Goal: Navigation & Orientation: Find specific page/section

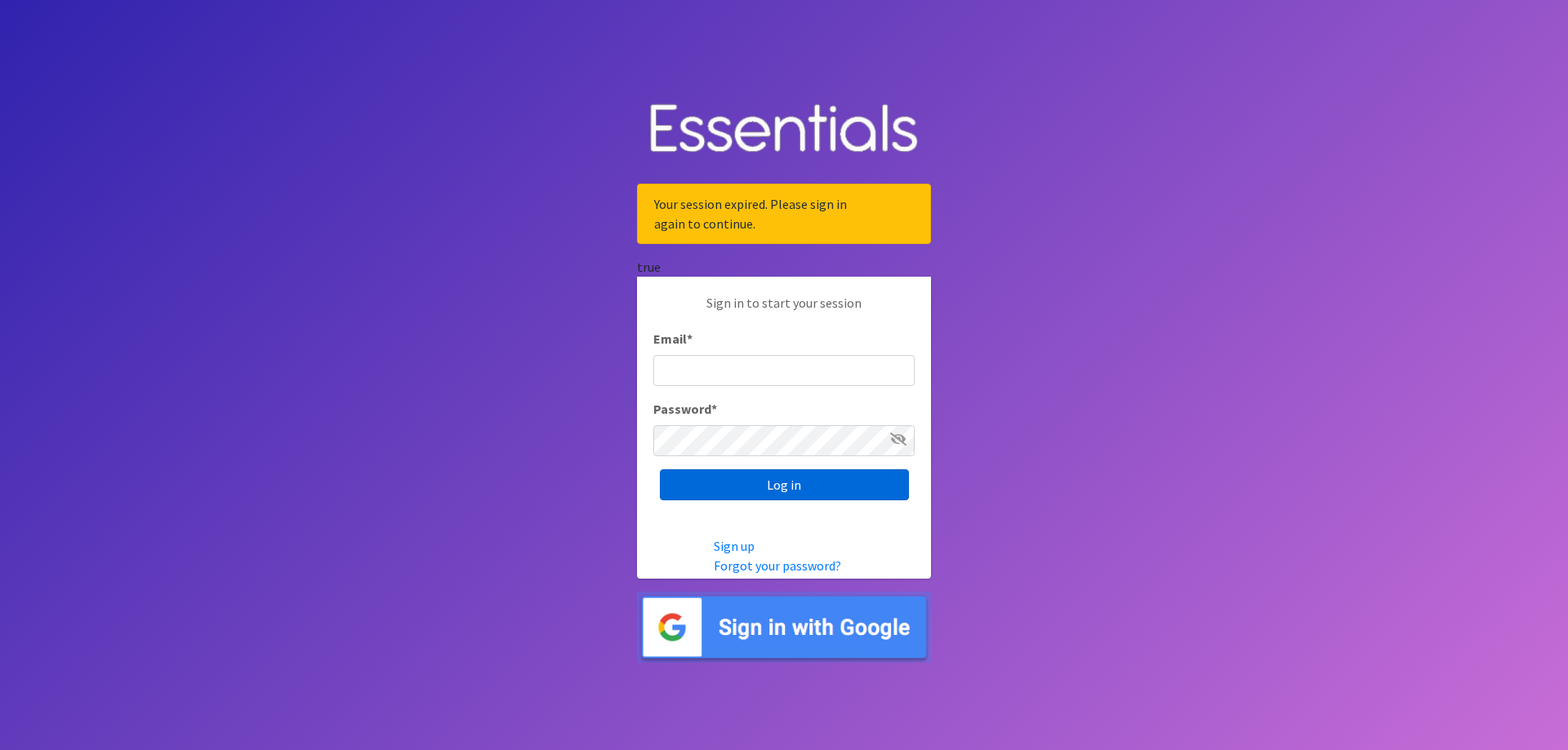
type input "[EMAIL_ADDRESS][DOMAIN_NAME]"
click at [803, 493] on input "Log in" at bounding box center [784, 485] width 249 height 31
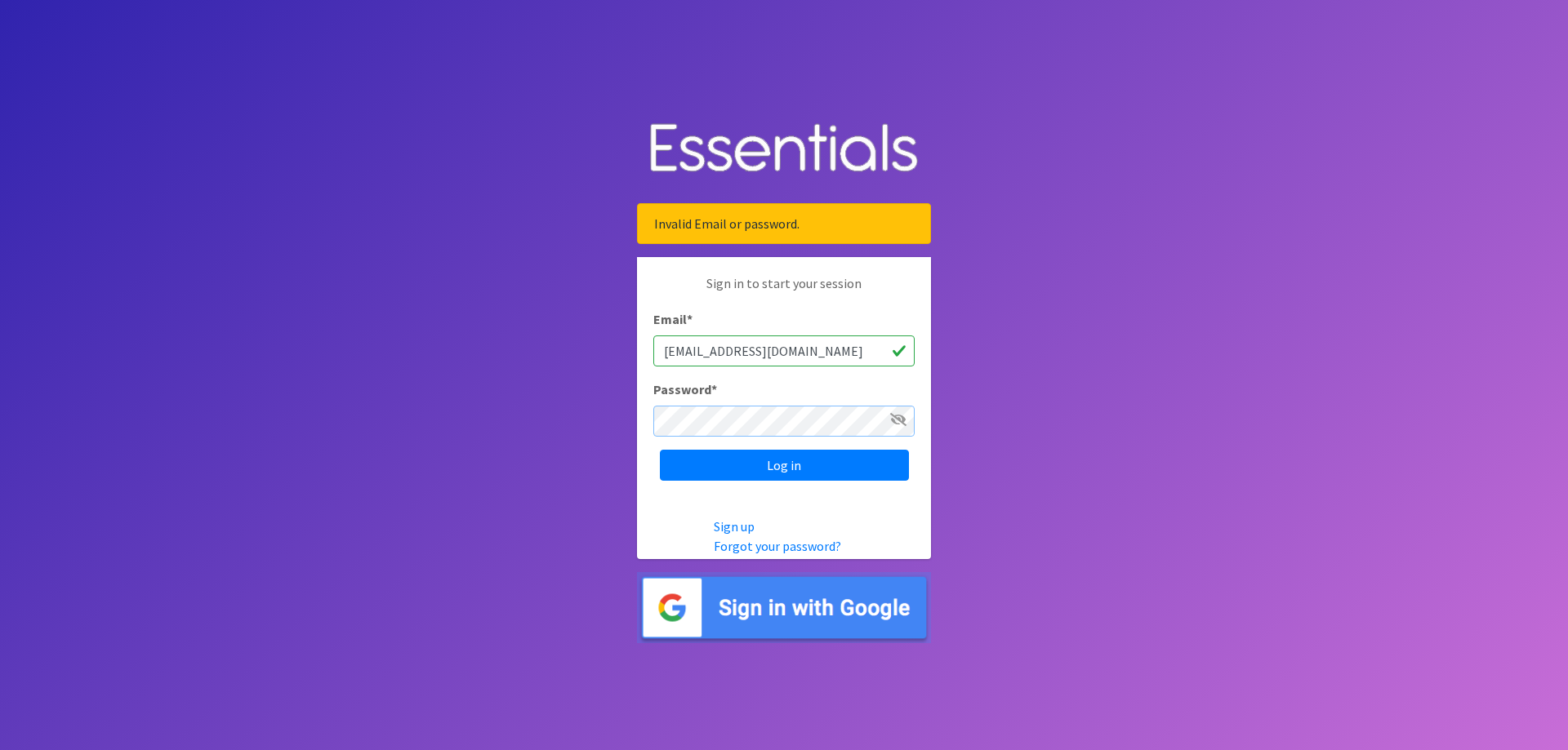
click at [660, 450] on input "Log in" at bounding box center [784, 465] width 249 height 31
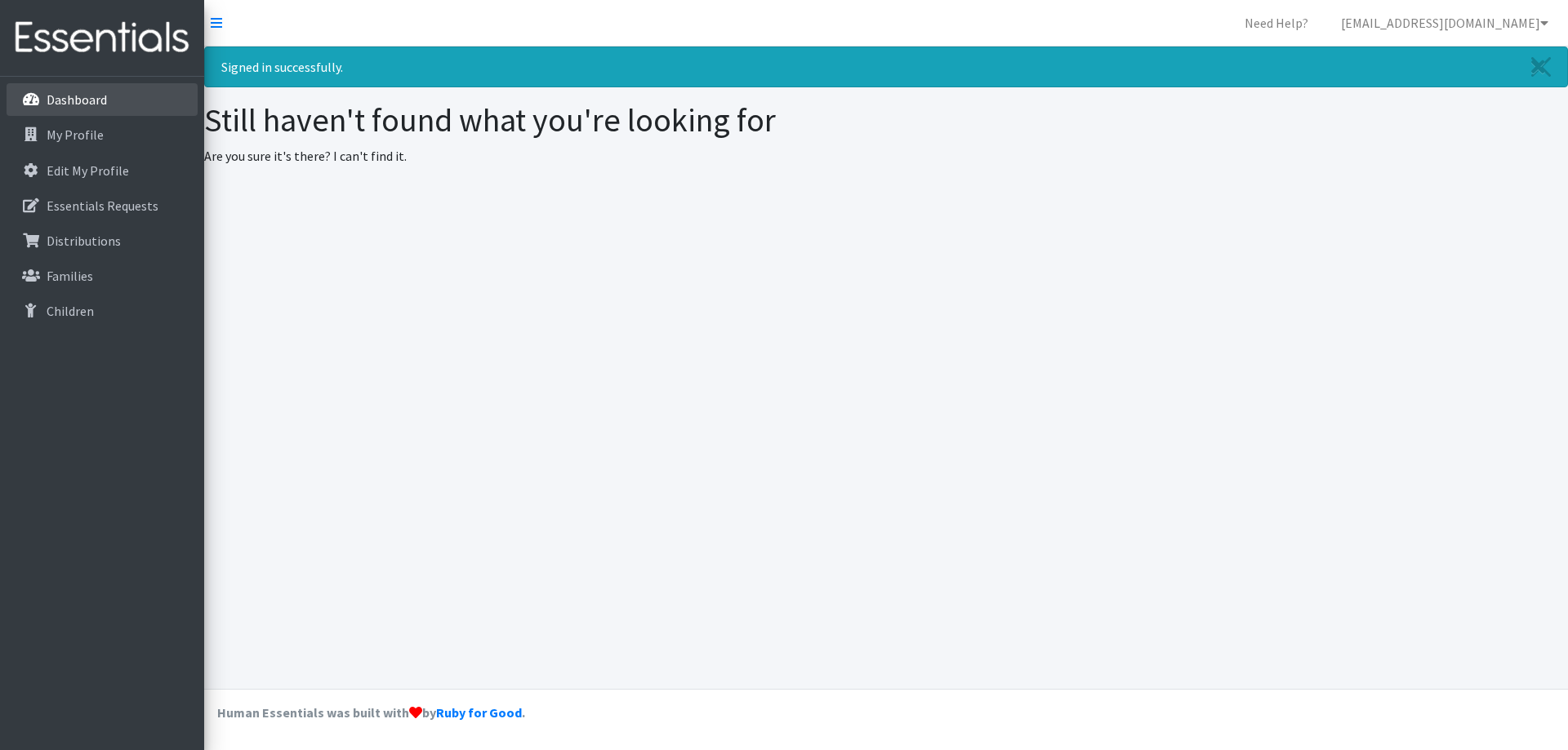
click at [105, 98] on p "Dashboard" at bounding box center [76, 99] width 61 height 16
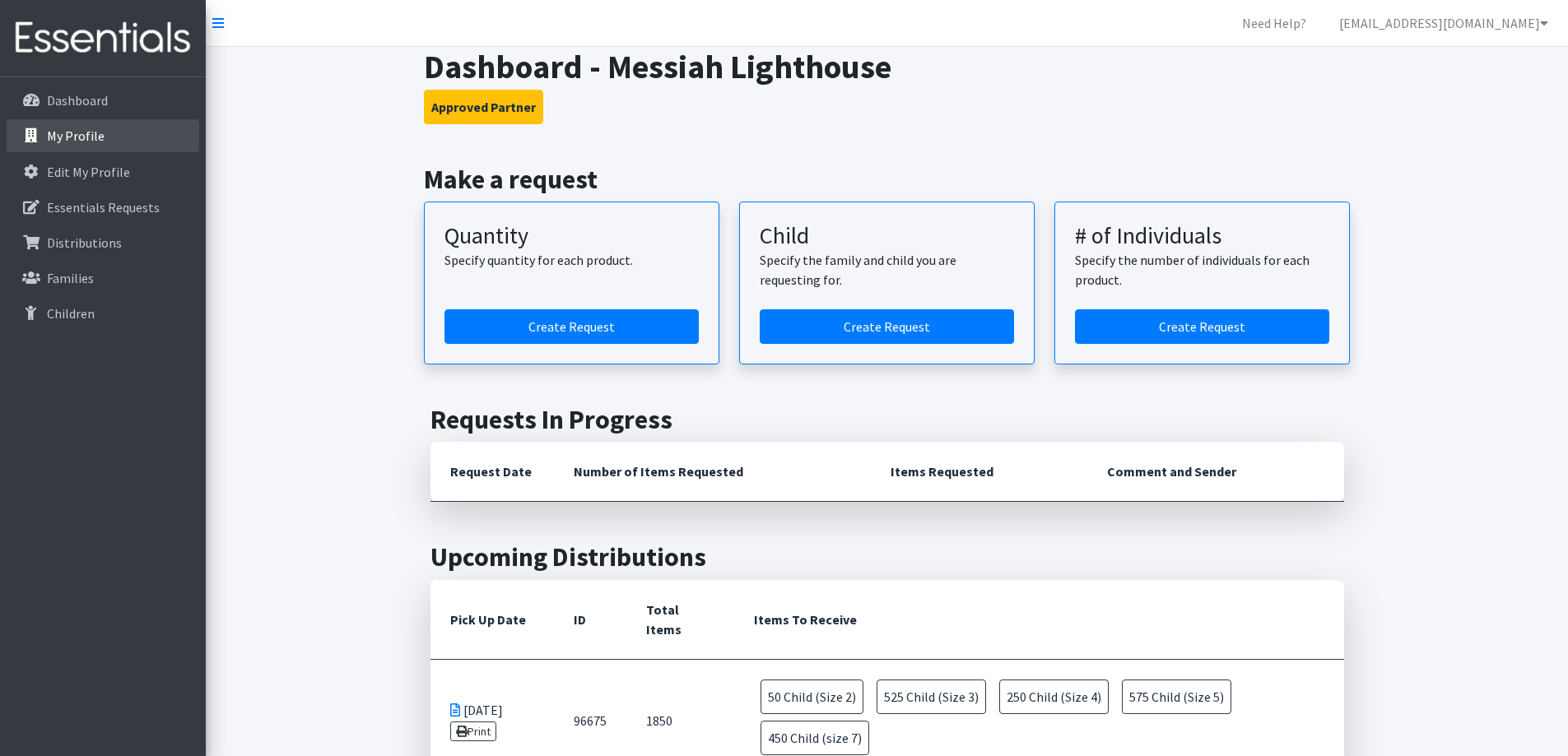
click at [90, 146] on link "My Profile" at bounding box center [103, 135] width 192 height 33
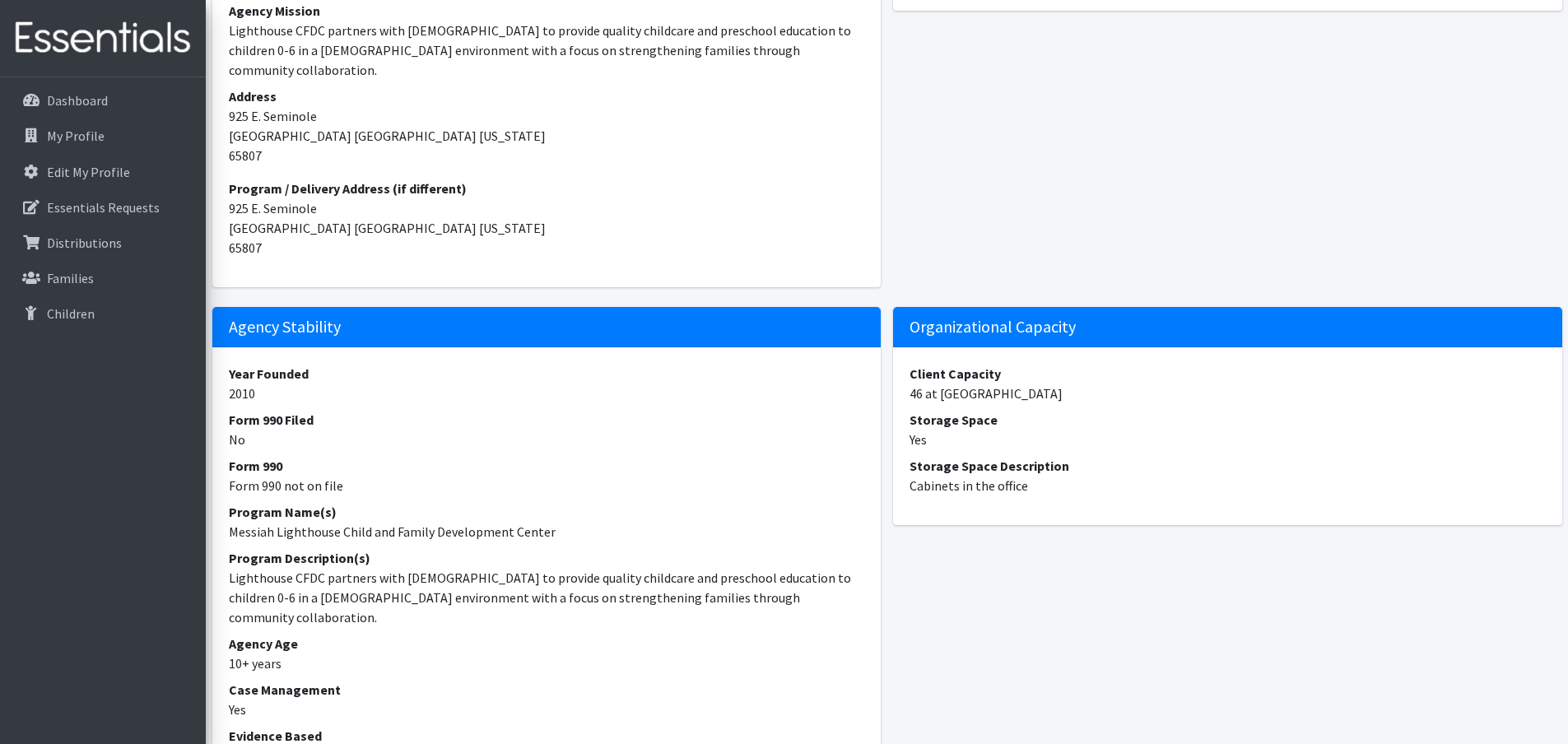
scroll to position [494, 0]
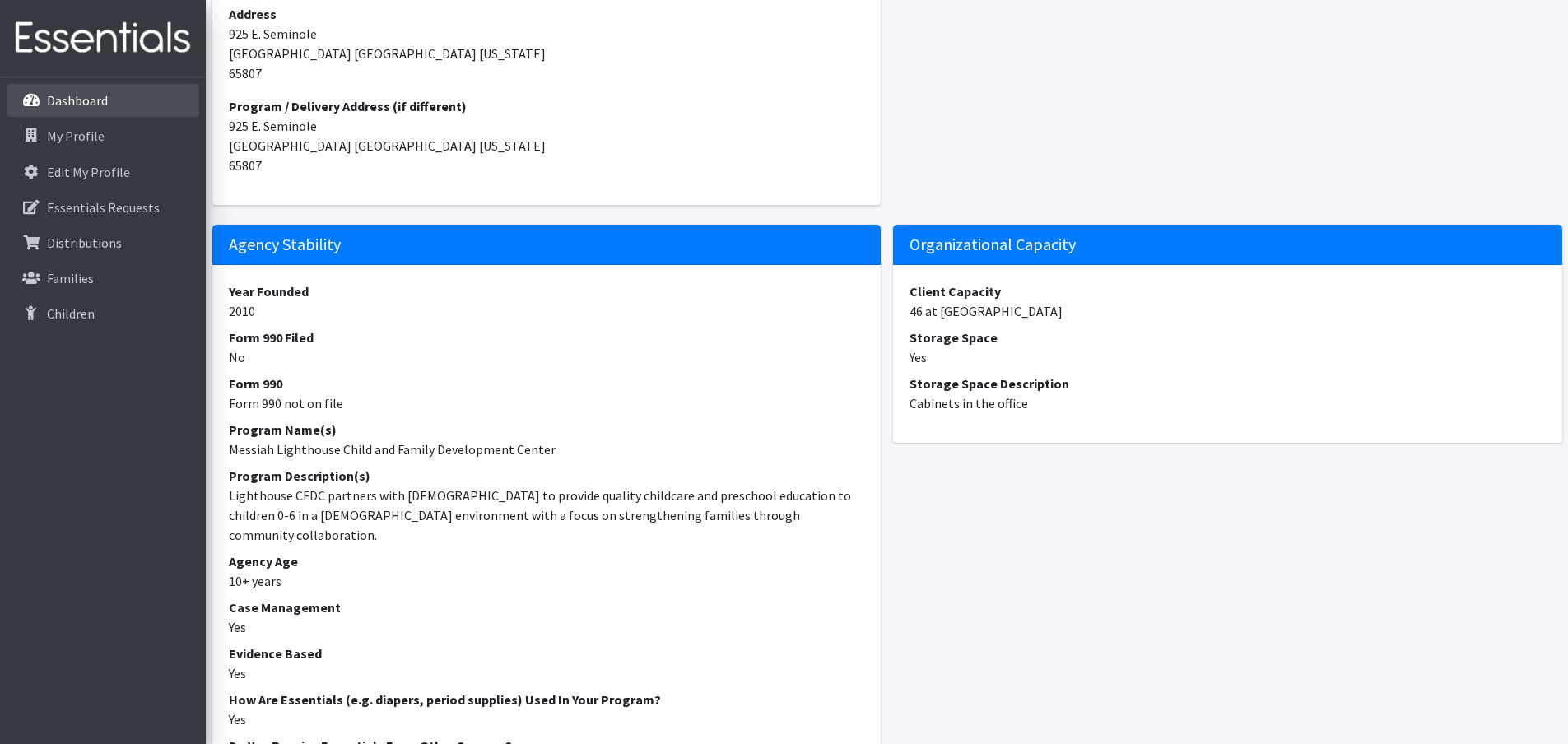
click at [108, 100] on link "Dashboard" at bounding box center [103, 100] width 192 height 33
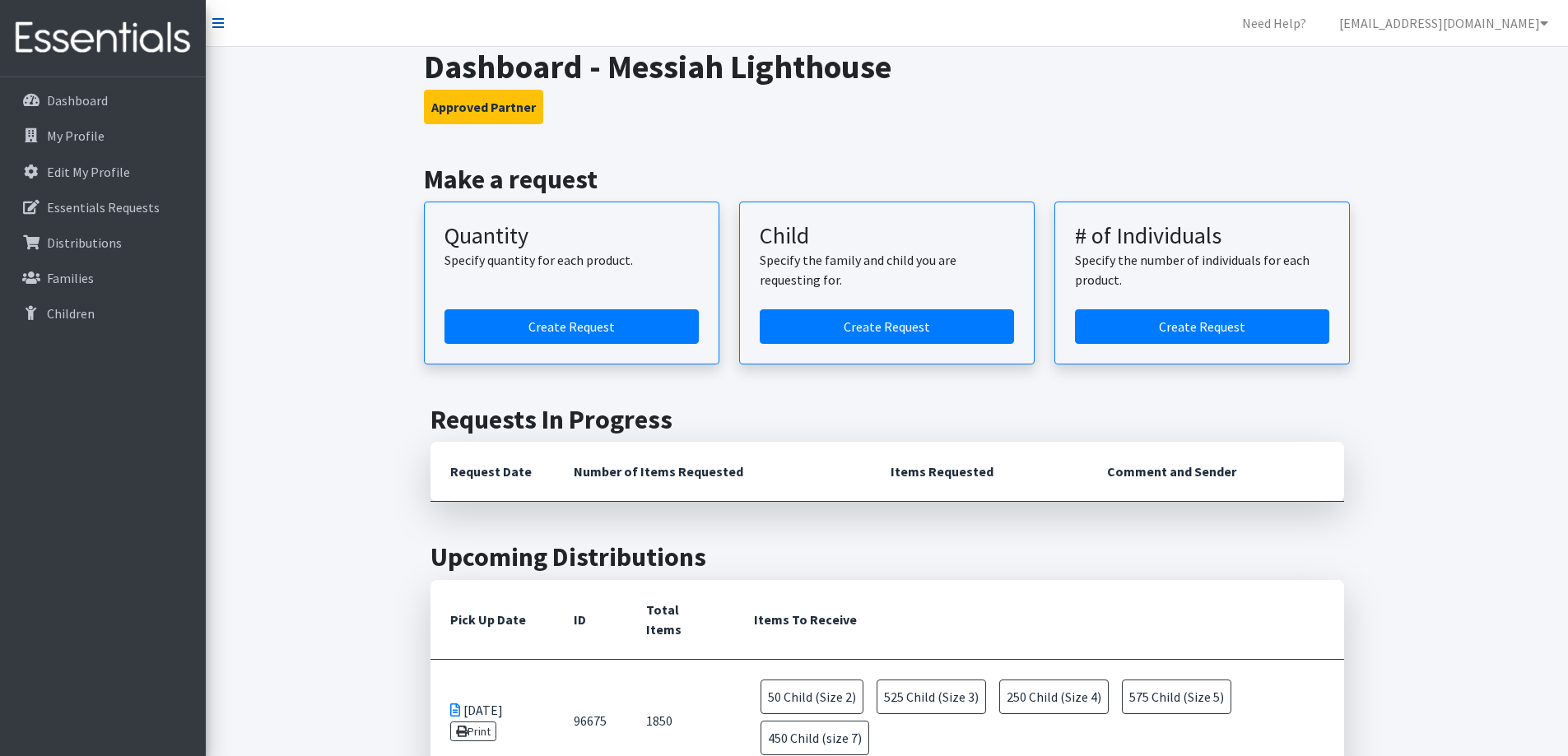
click at [213, 26] on icon at bounding box center [217, 22] width 11 height 13
